Goal: Task Accomplishment & Management: Use online tool/utility

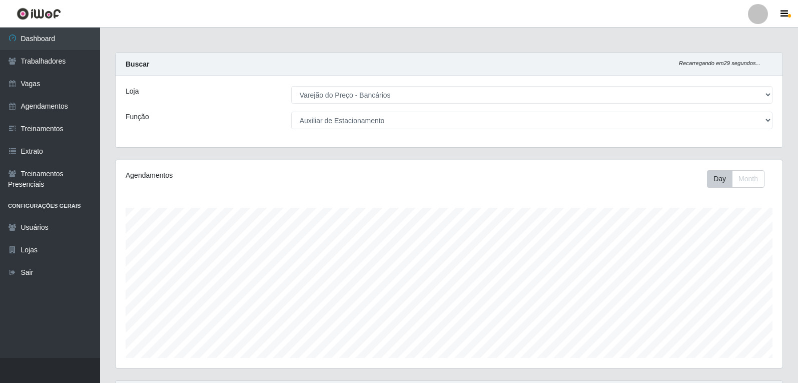
select select "157"
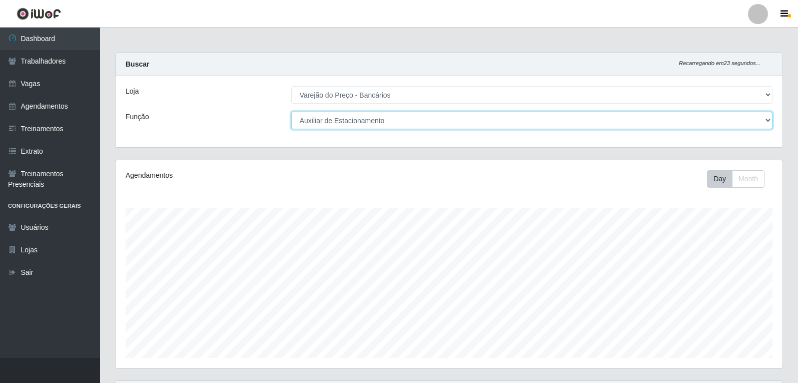
click at [503, 127] on select "[Selecione...] Auxiliar de Estacionamento Auxiliar de Estacionamento + Auxiliar…" at bounding box center [531, 121] width 481 height 18
select select "1"
click at [291, 112] on select "[Selecione...] Auxiliar de Estacionamento Auxiliar de Estacionamento + Auxiliar…" at bounding box center [531, 121] width 481 height 18
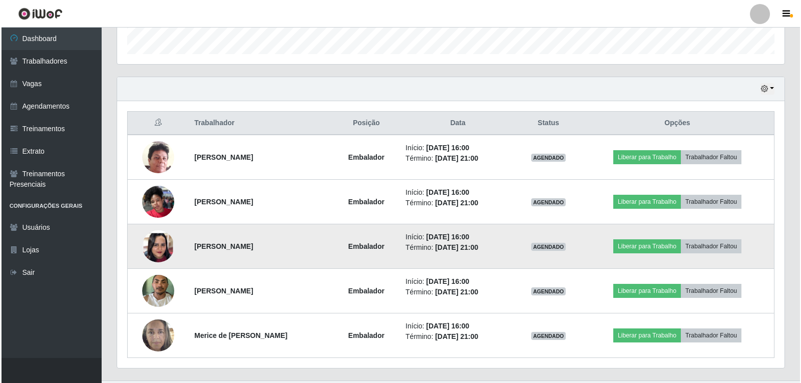
scroll to position [326, 0]
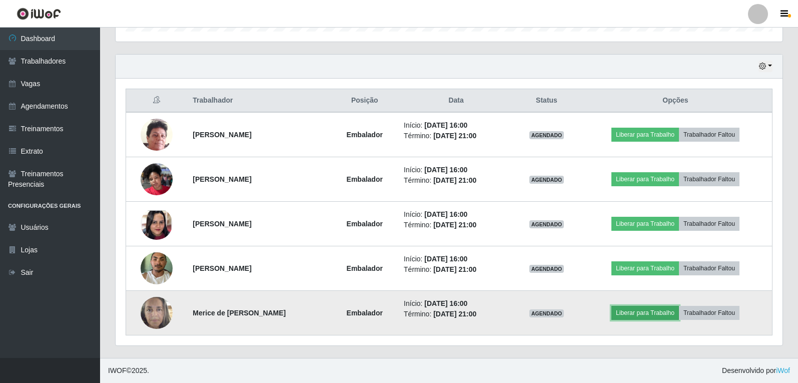
click at [661, 312] on button "Liberar para Trabalho" at bounding box center [645, 313] width 68 height 14
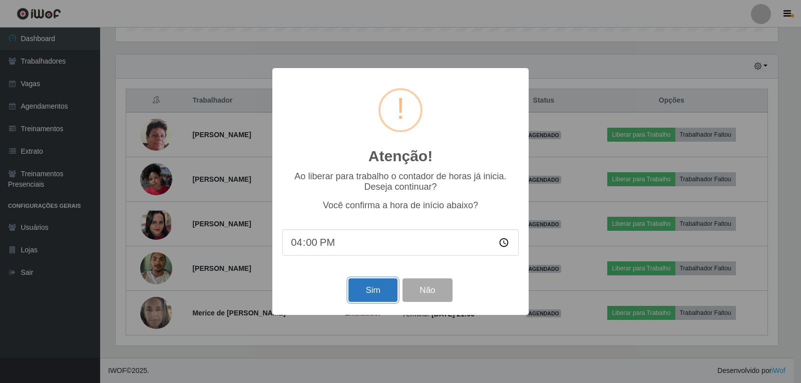
click at [361, 286] on button "Sim" at bounding box center [372, 290] width 49 height 24
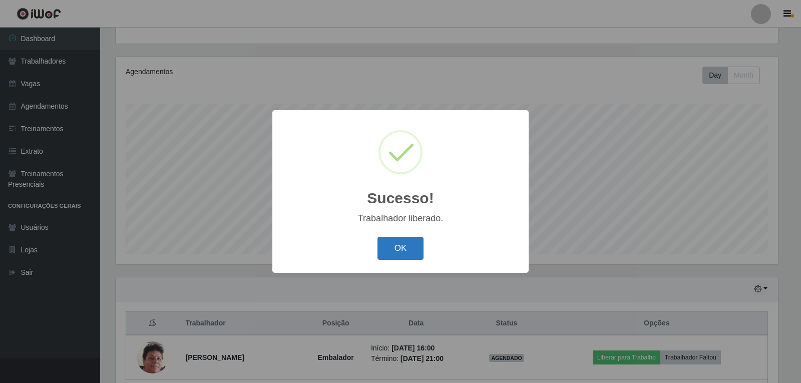
click at [414, 256] on button "OK" at bounding box center [400, 249] width 47 height 24
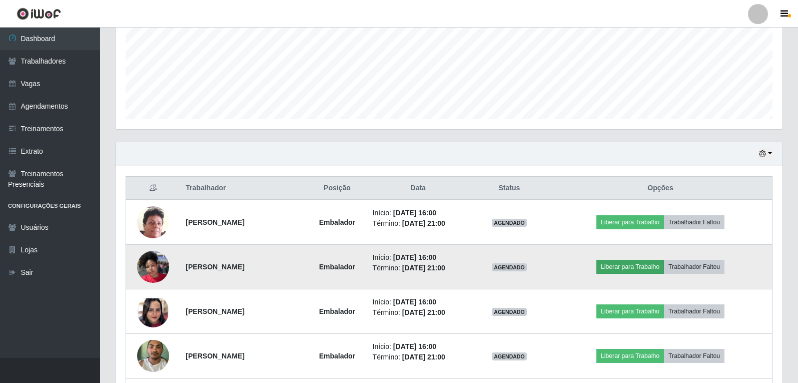
scroll to position [254, 0]
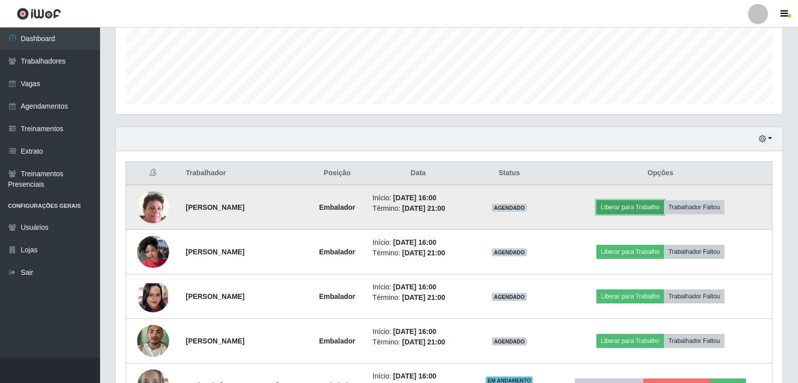
click at [640, 209] on button "Liberar para Trabalho" at bounding box center [630, 207] width 68 height 14
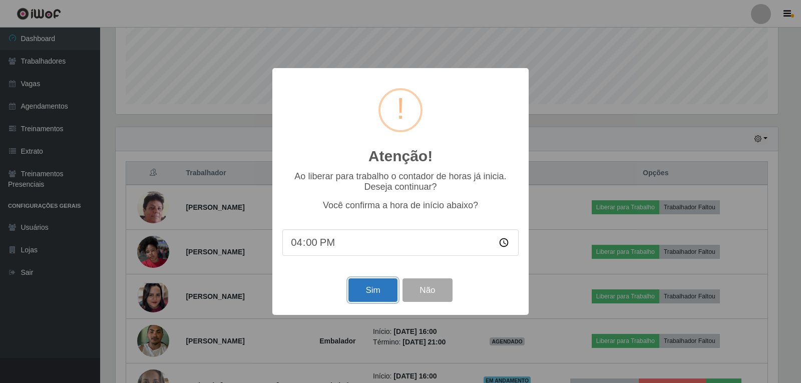
click at [364, 294] on button "Sim" at bounding box center [372, 290] width 49 height 24
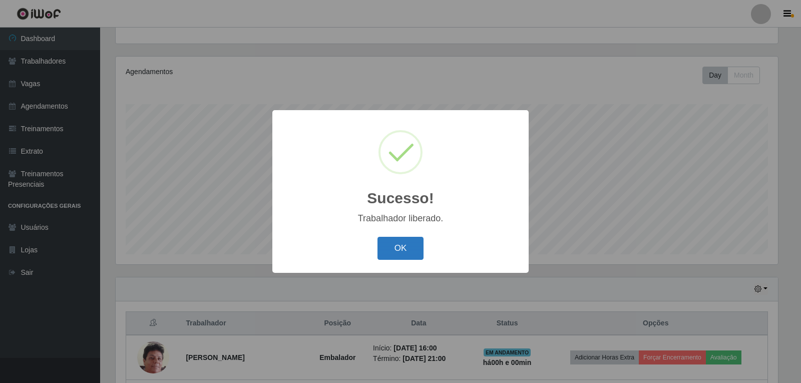
click at [396, 248] on button "OK" at bounding box center [400, 249] width 47 height 24
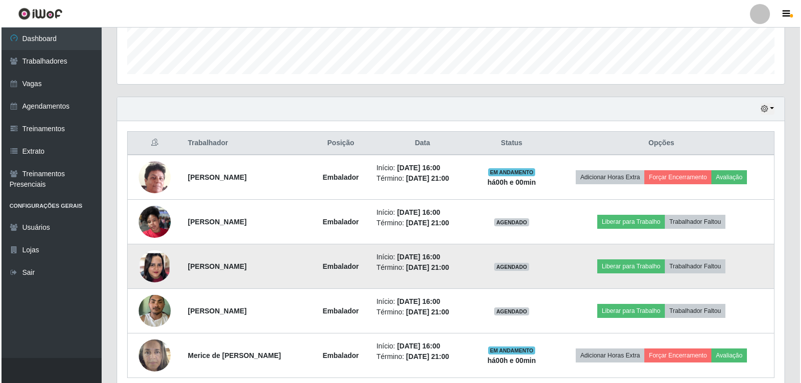
scroll to position [304, 0]
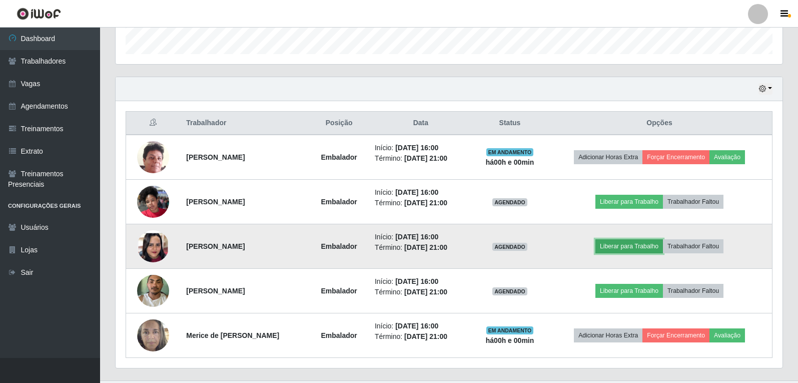
click at [633, 244] on button "Liberar para Trabalho" at bounding box center [629, 246] width 68 height 14
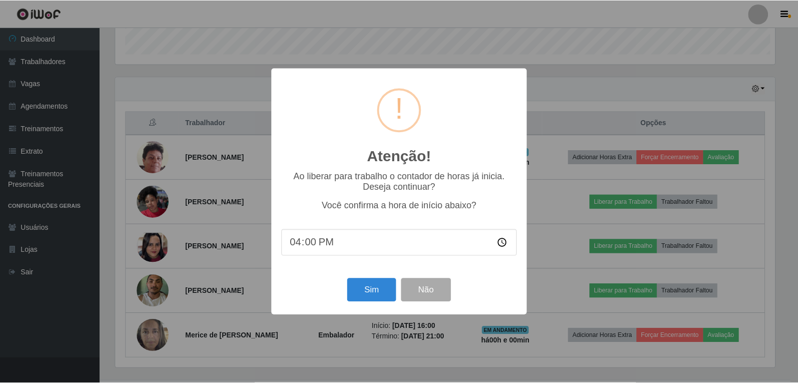
scroll to position [208, 662]
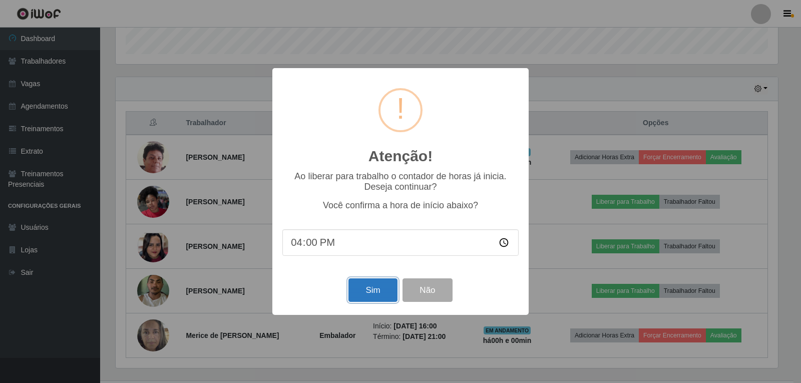
click at [375, 294] on button "Sim" at bounding box center [372, 290] width 49 height 24
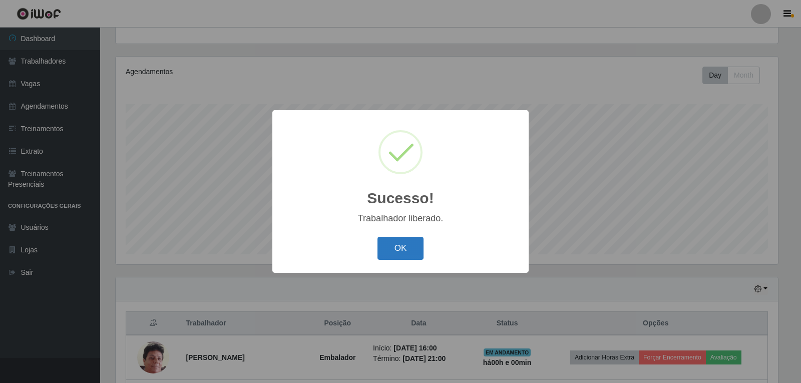
click at [394, 255] on button "OK" at bounding box center [400, 249] width 47 height 24
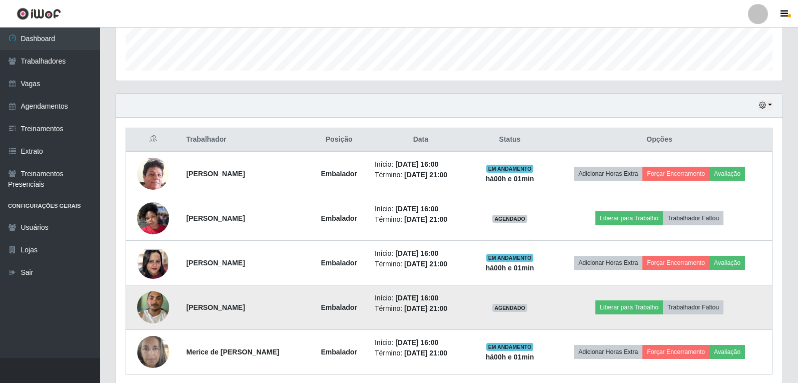
scroll to position [326, 0]
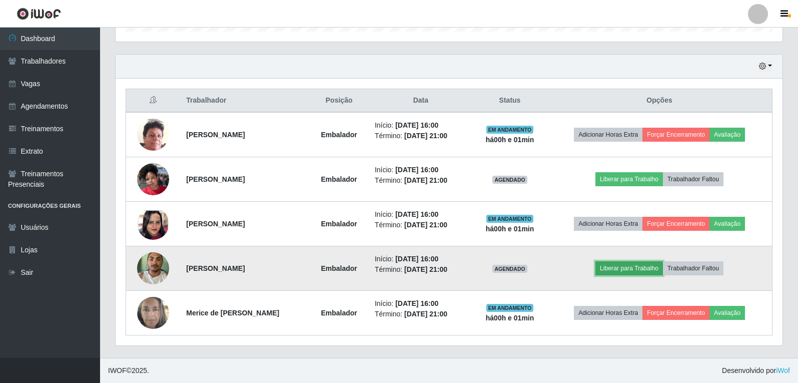
click at [642, 271] on button "Liberar para Trabalho" at bounding box center [629, 268] width 68 height 14
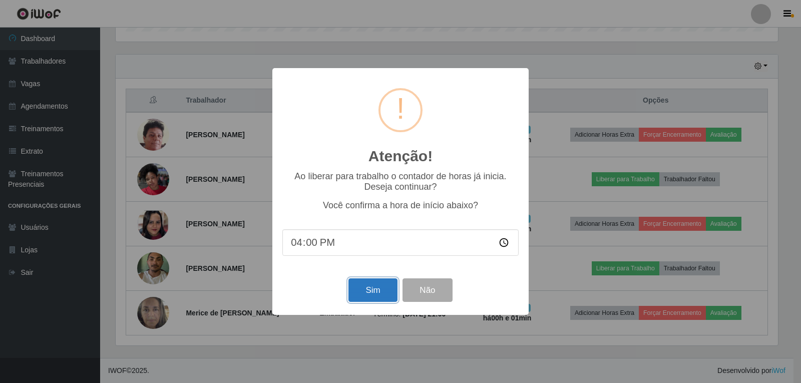
click at [361, 295] on button "Sim" at bounding box center [372, 290] width 49 height 24
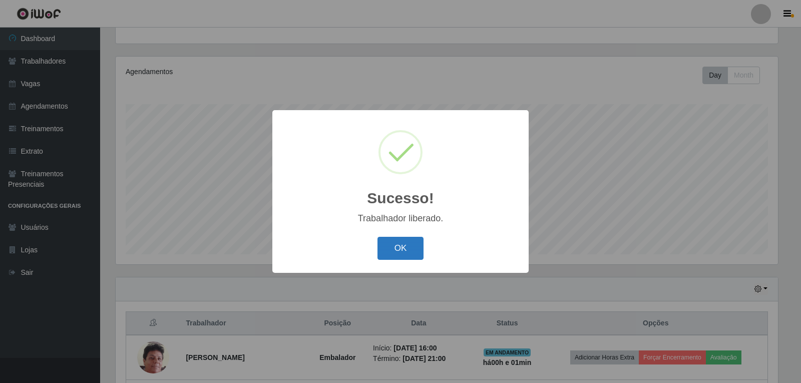
click at [393, 248] on button "OK" at bounding box center [400, 249] width 47 height 24
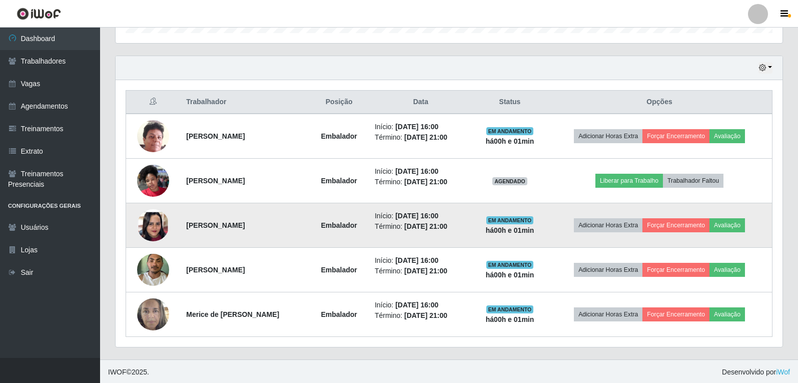
scroll to position [326, 0]
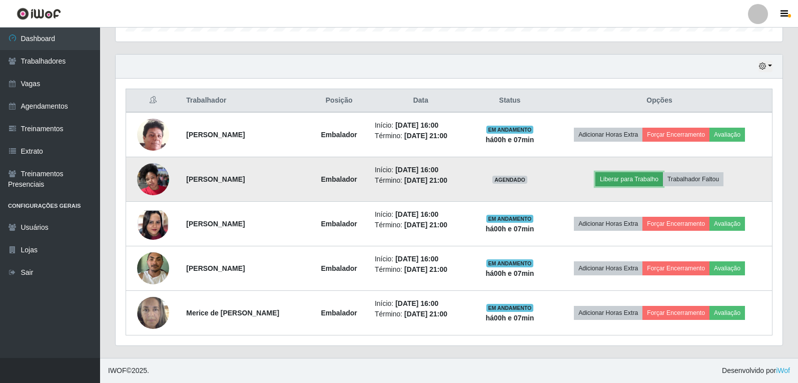
click at [639, 182] on button "Liberar para Trabalho" at bounding box center [629, 179] width 68 height 14
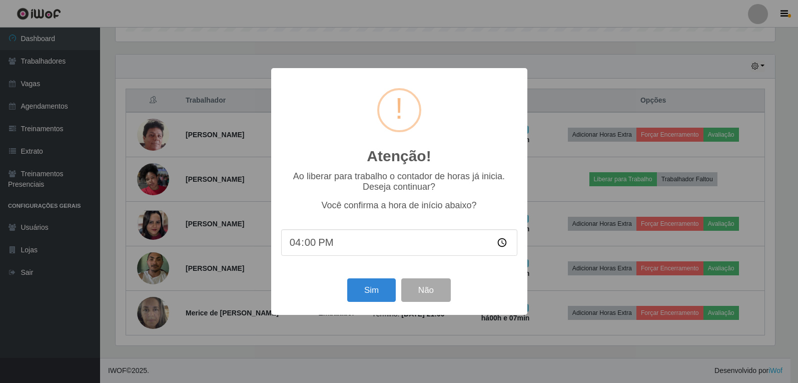
scroll to position [208, 662]
click at [374, 292] on button "Sim" at bounding box center [372, 290] width 49 height 24
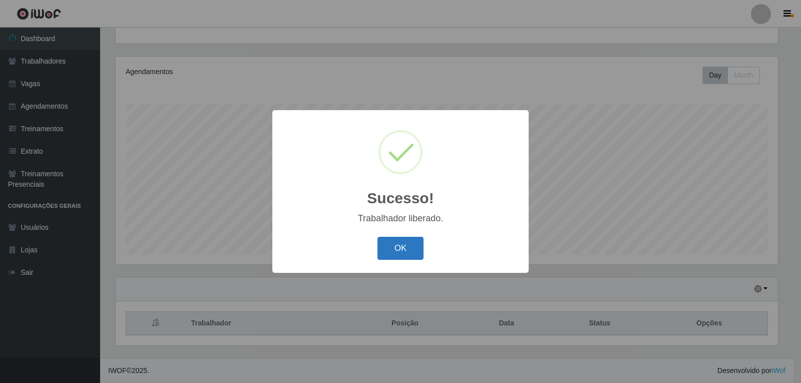
click at [415, 253] on button "OK" at bounding box center [400, 249] width 47 height 24
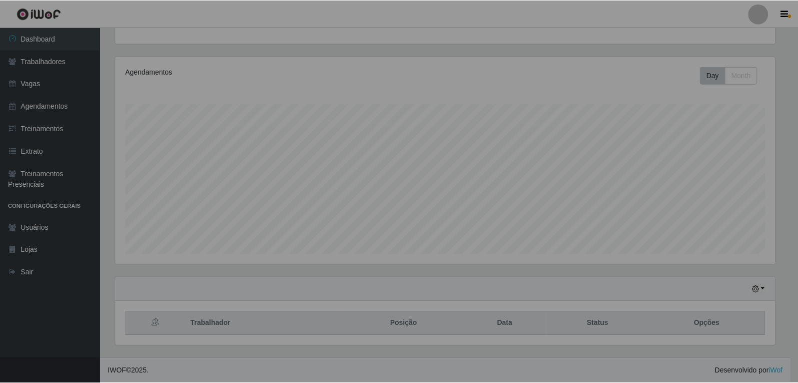
scroll to position [208, 667]
